Goal: Use online tool/utility

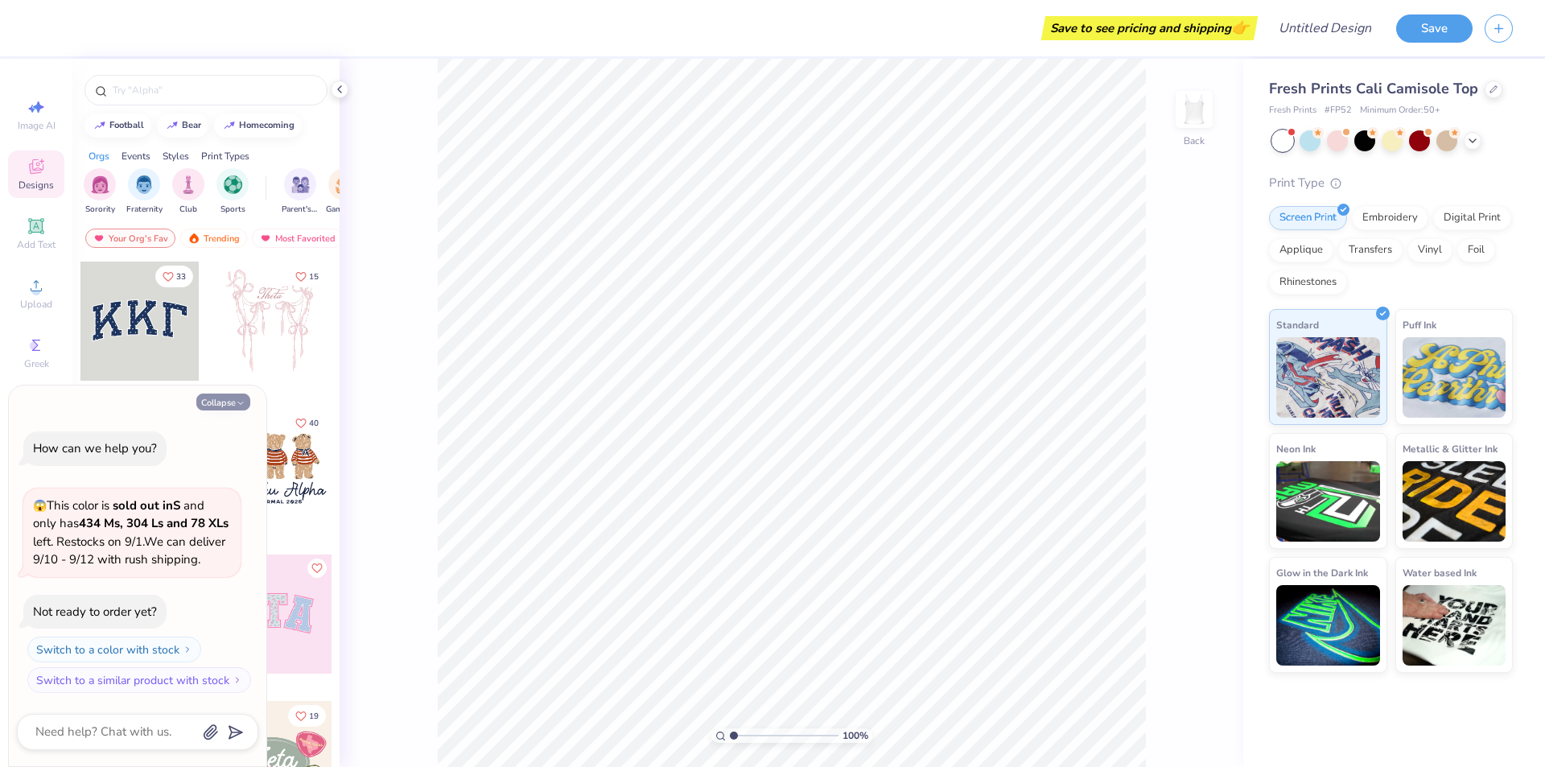
click at [233, 394] on button "Collapse" at bounding box center [223, 402] width 54 height 17
type textarea "x"
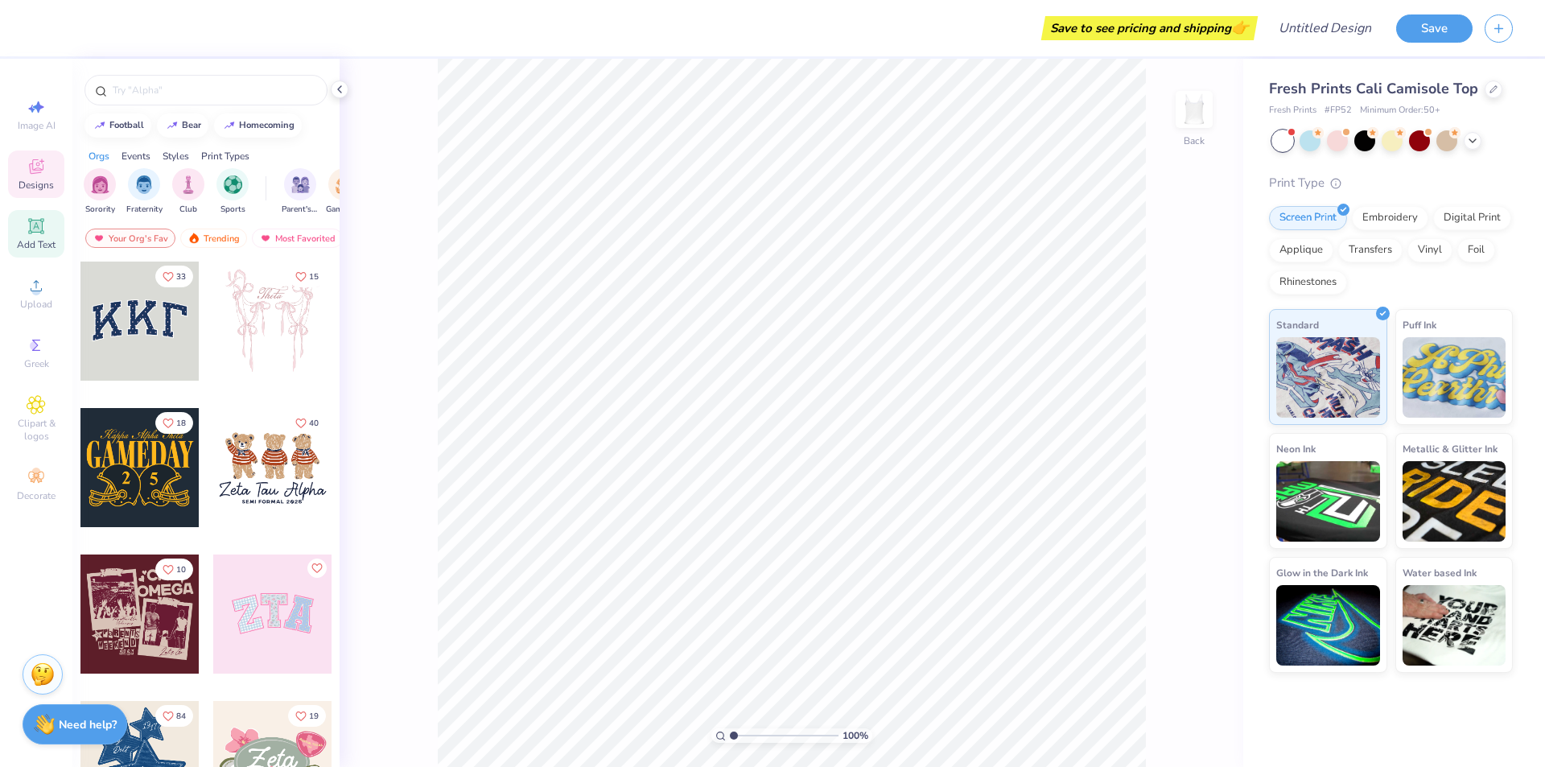
click at [43, 221] on icon at bounding box center [35, 225] width 15 height 15
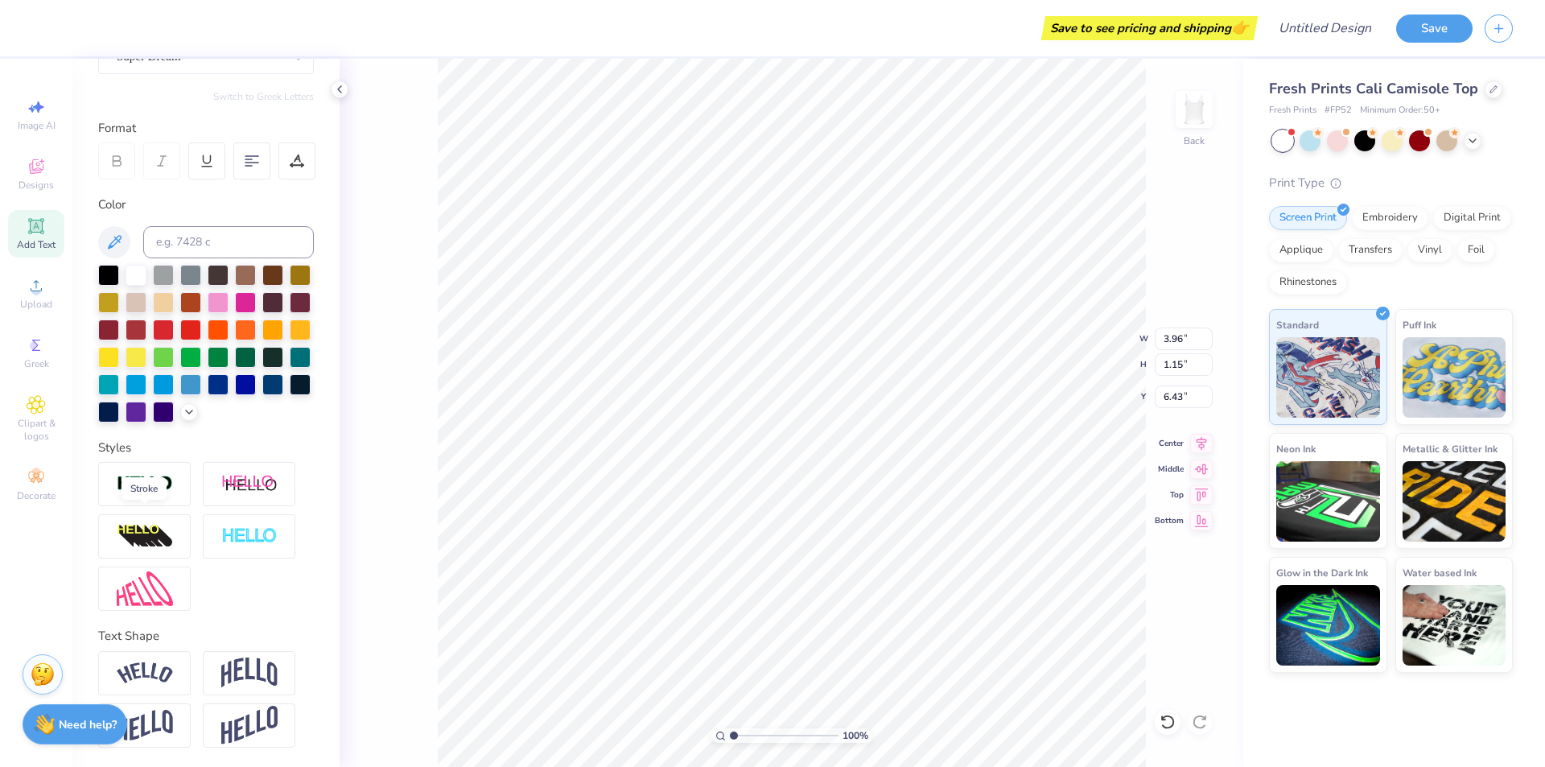
scroll to position [196, 0]
click at [167, 490] on img at bounding box center [145, 484] width 56 height 19
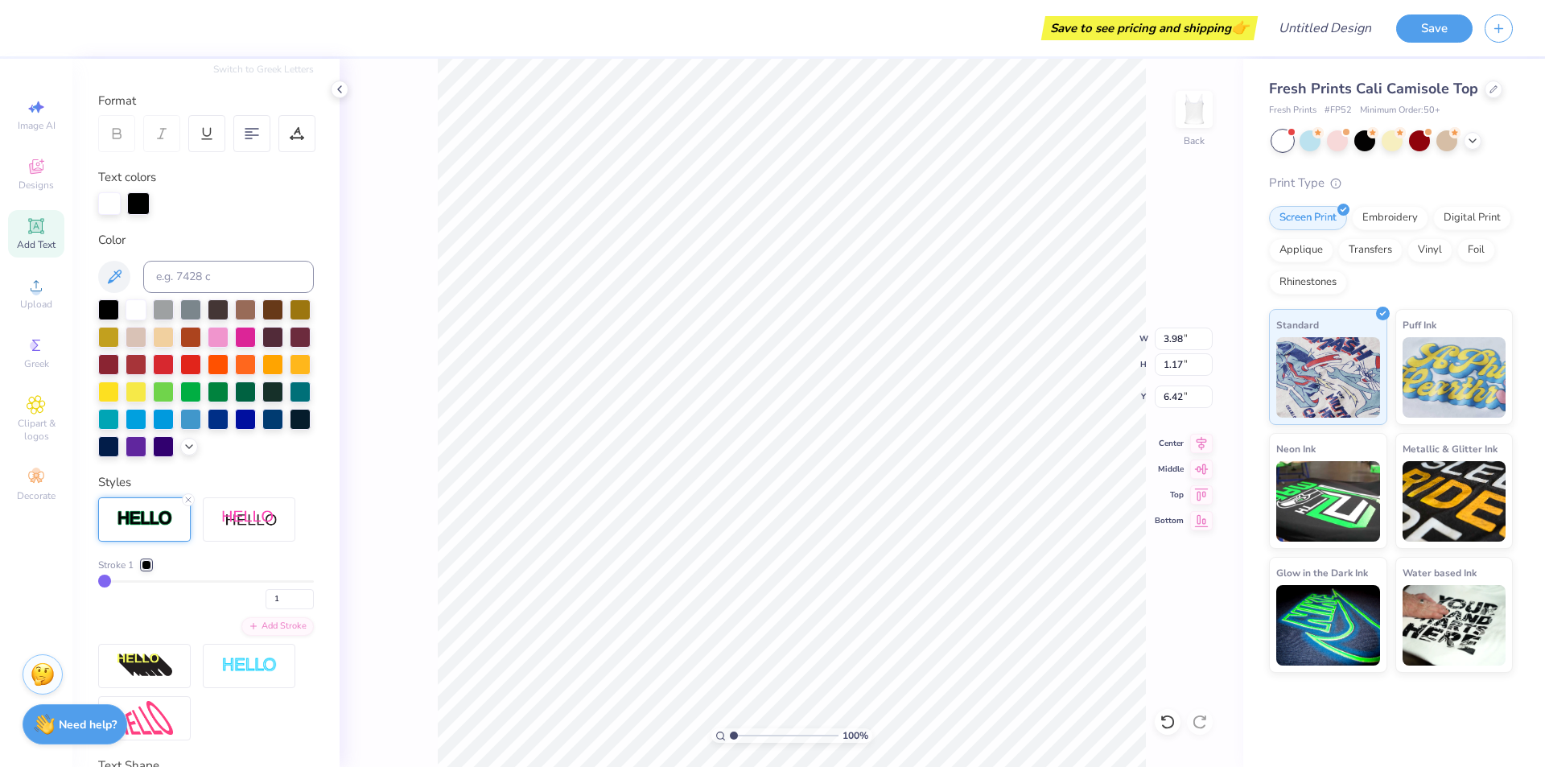
type input "3.98"
type input "1.17"
type input "6.42"
click at [111, 209] on div at bounding box center [109, 202] width 23 height 23
click at [119, 337] on div at bounding box center [108, 335] width 21 height 21
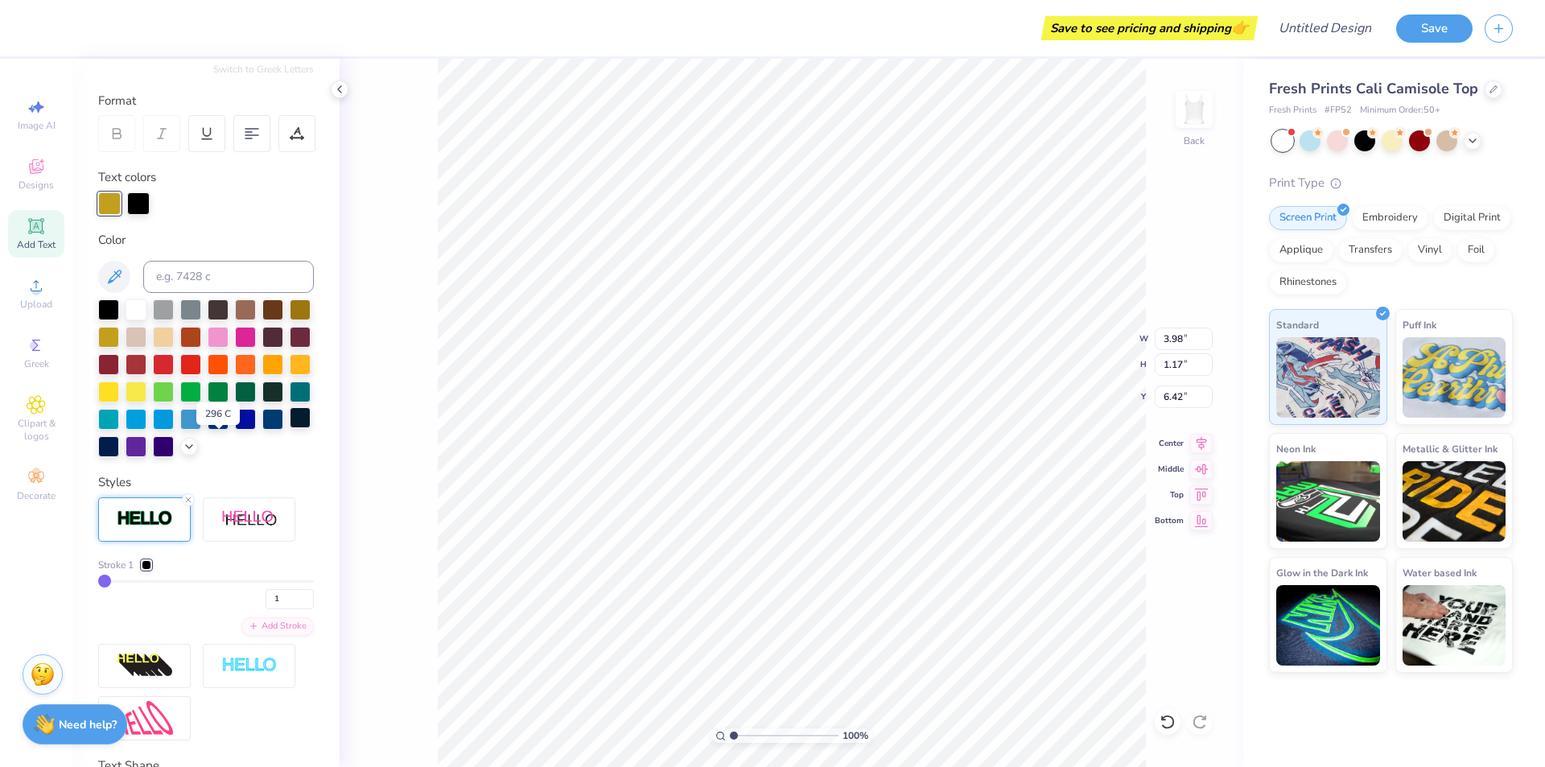
click at [290, 428] on div at bounding box center [300, 417] width 21 height 21
click at [119, 448] on div at bounding box center [108, 445] width 21 height 21
click at [140, 208] on div at bounding box center [138, 202] width 23 height 23
click at [119, 340] on div at bounding box center [108, 335] width 21 height 21
click at [213, 272] on input at bounding box center [228, 277] width 171 height 32
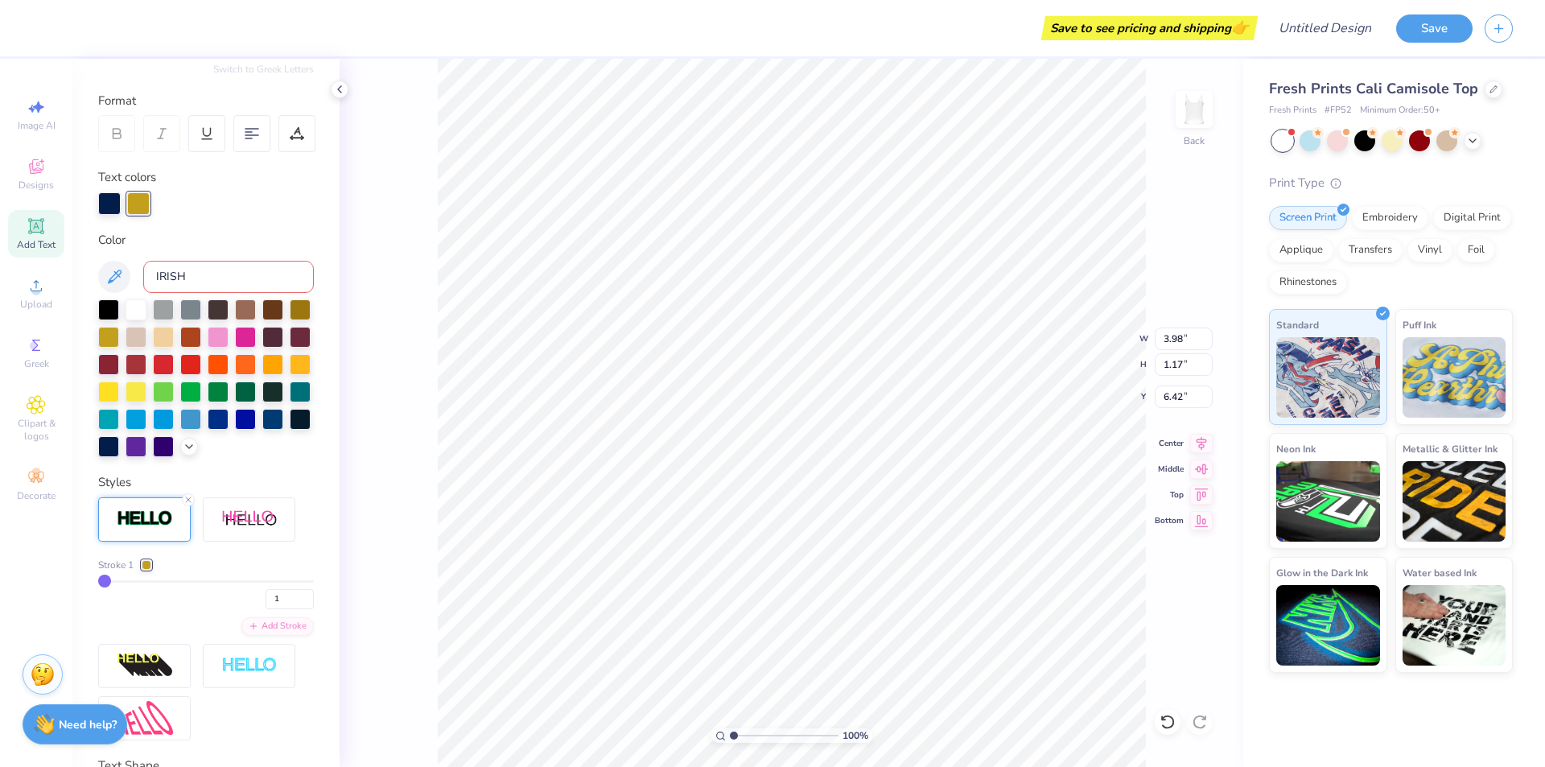
type input "IRISH"
type input "1.29"
type input "6.35"
